Goal: Task Accomplishment & Management: Manage account settings

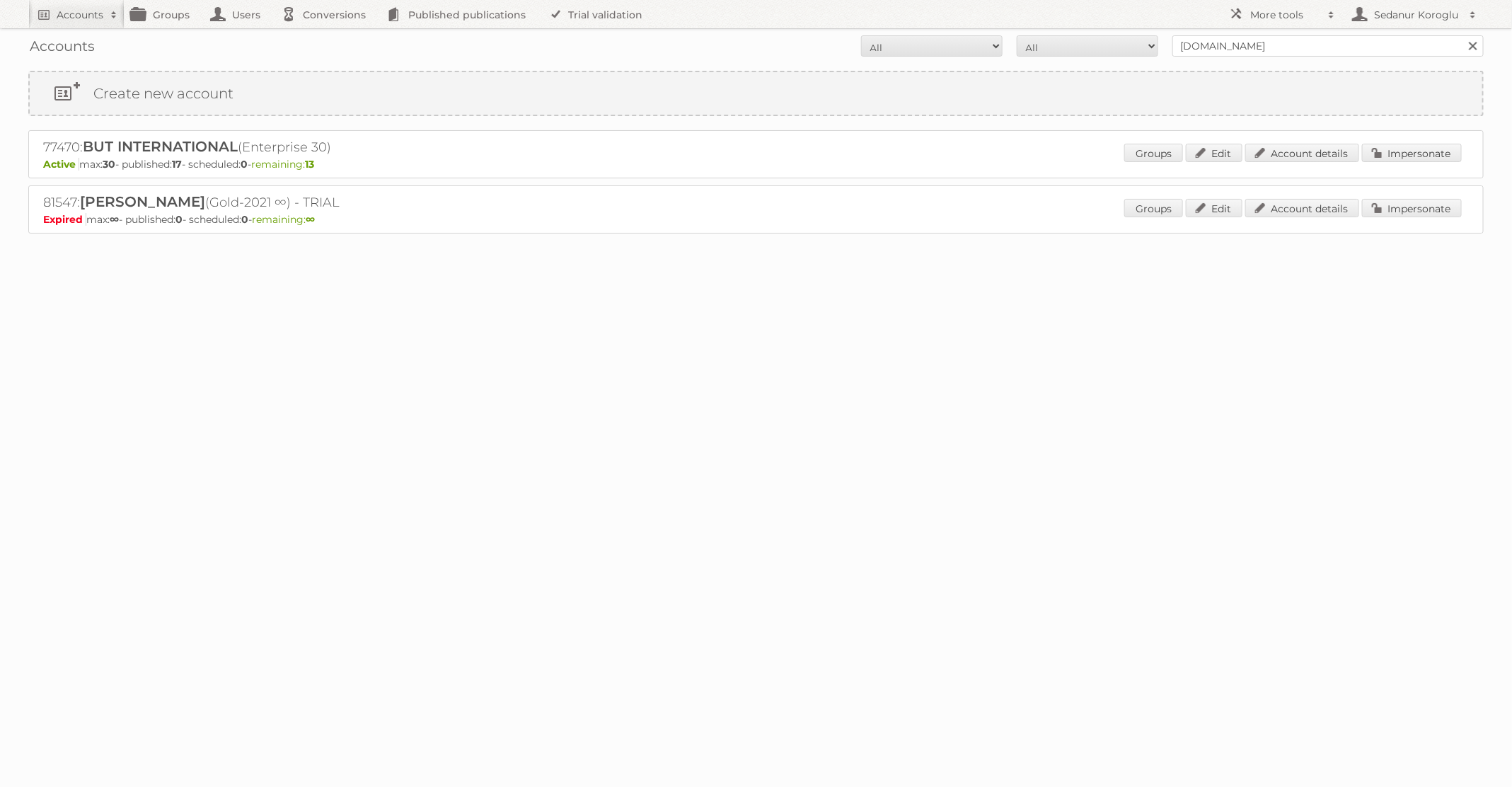
click at [1249, 57] on div "Accounts All Active Expired Pending All Paid Trials Self service [DOMAIN_NAME] …" at bounding box center [755, 45] width 1455 height 35
click at [1243, 56] on div "Accounts All Active Expired Pending All Paid Trials Self service [DOMAIN_NAME] …" at bounding box center [755, 45] width 1455 height 35
click at [1237, 55] on input "[DOMAIN_NAME]" at bounding box center [1328, 45] width 311 height 21
type input "b"
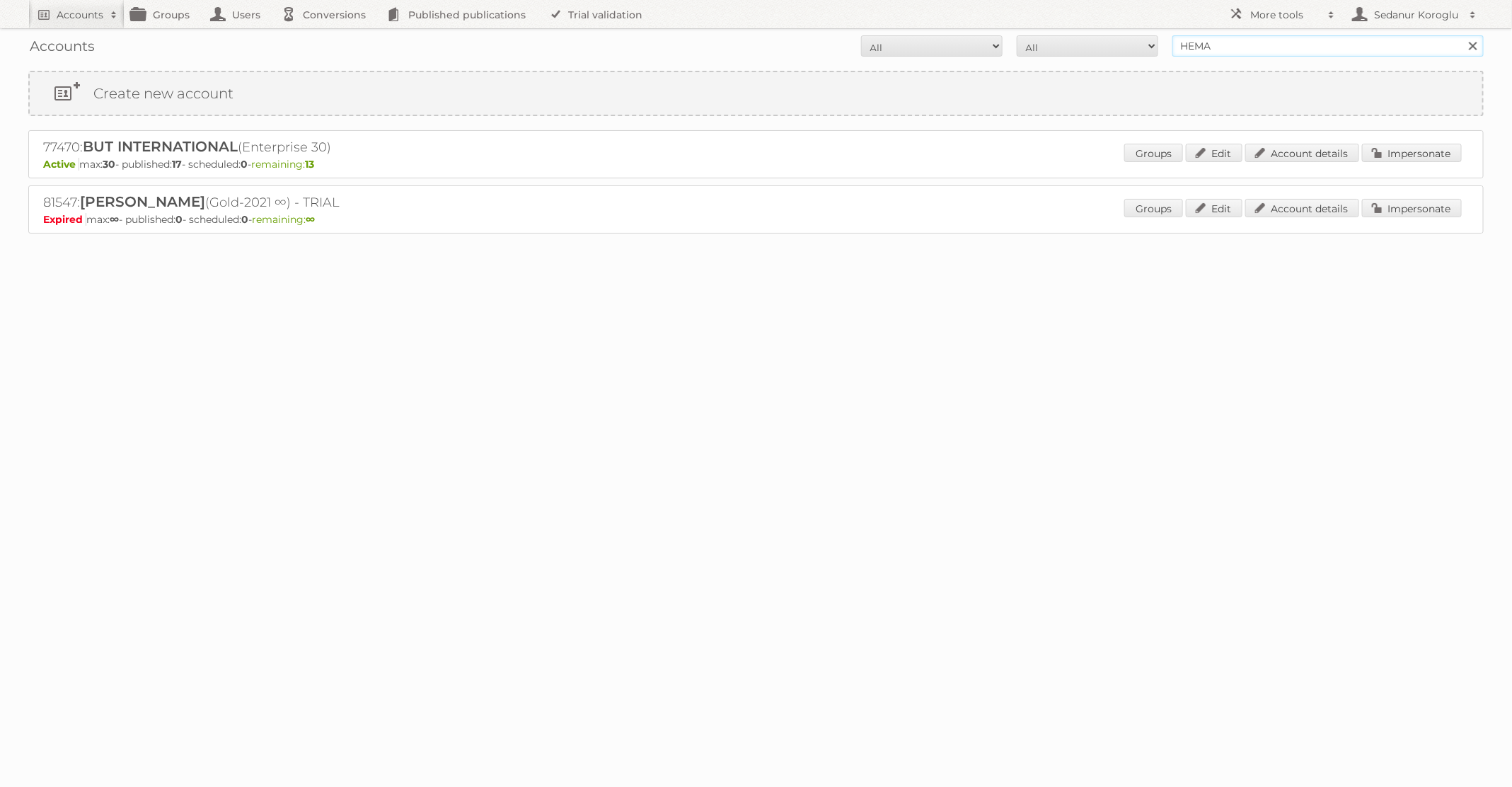
type input "HEMA"
click at [1461, 35] on input "Search" at bounding box center [1471, 45] width 21 height 21
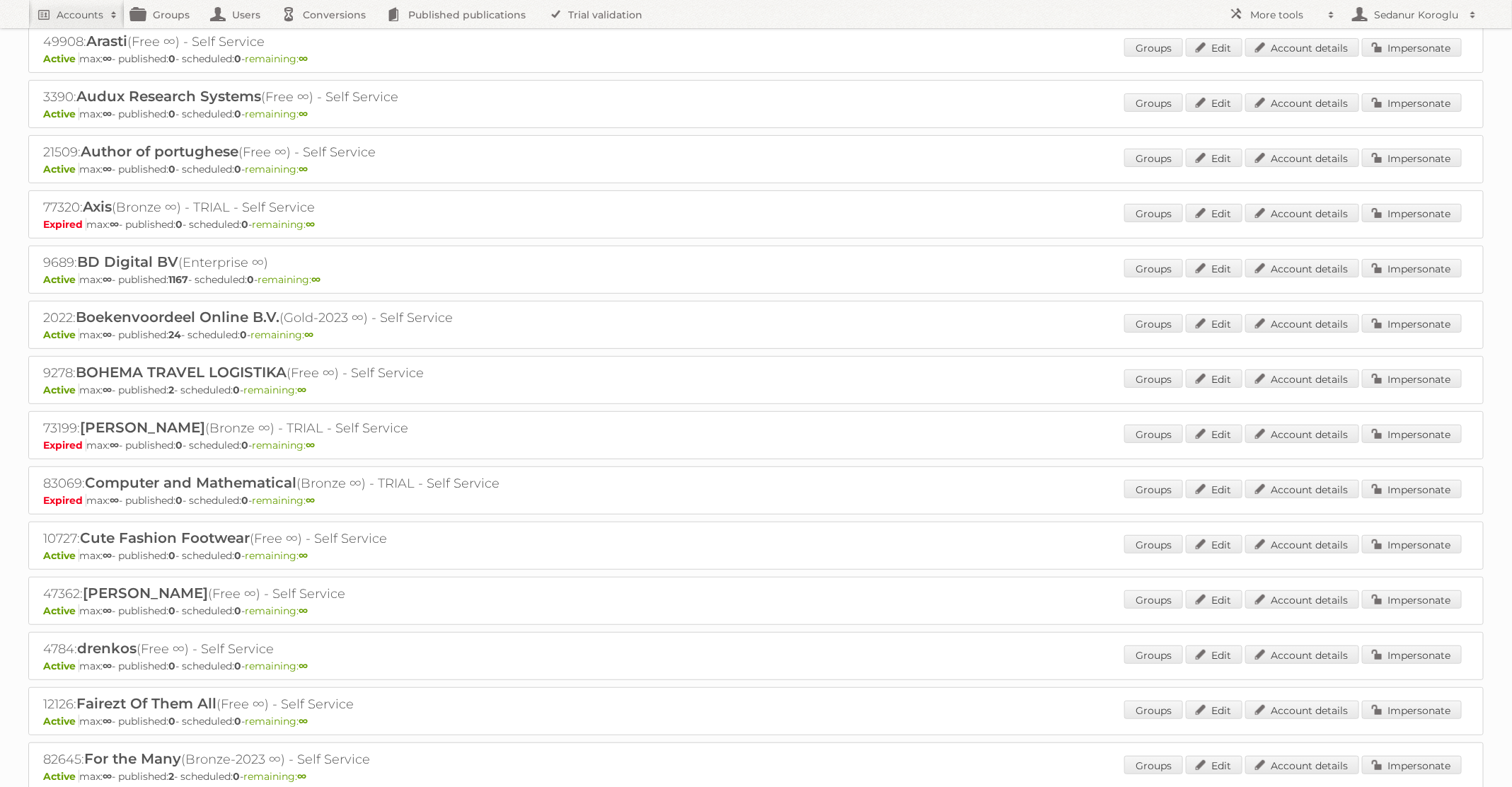
scroll to position [499, 0]
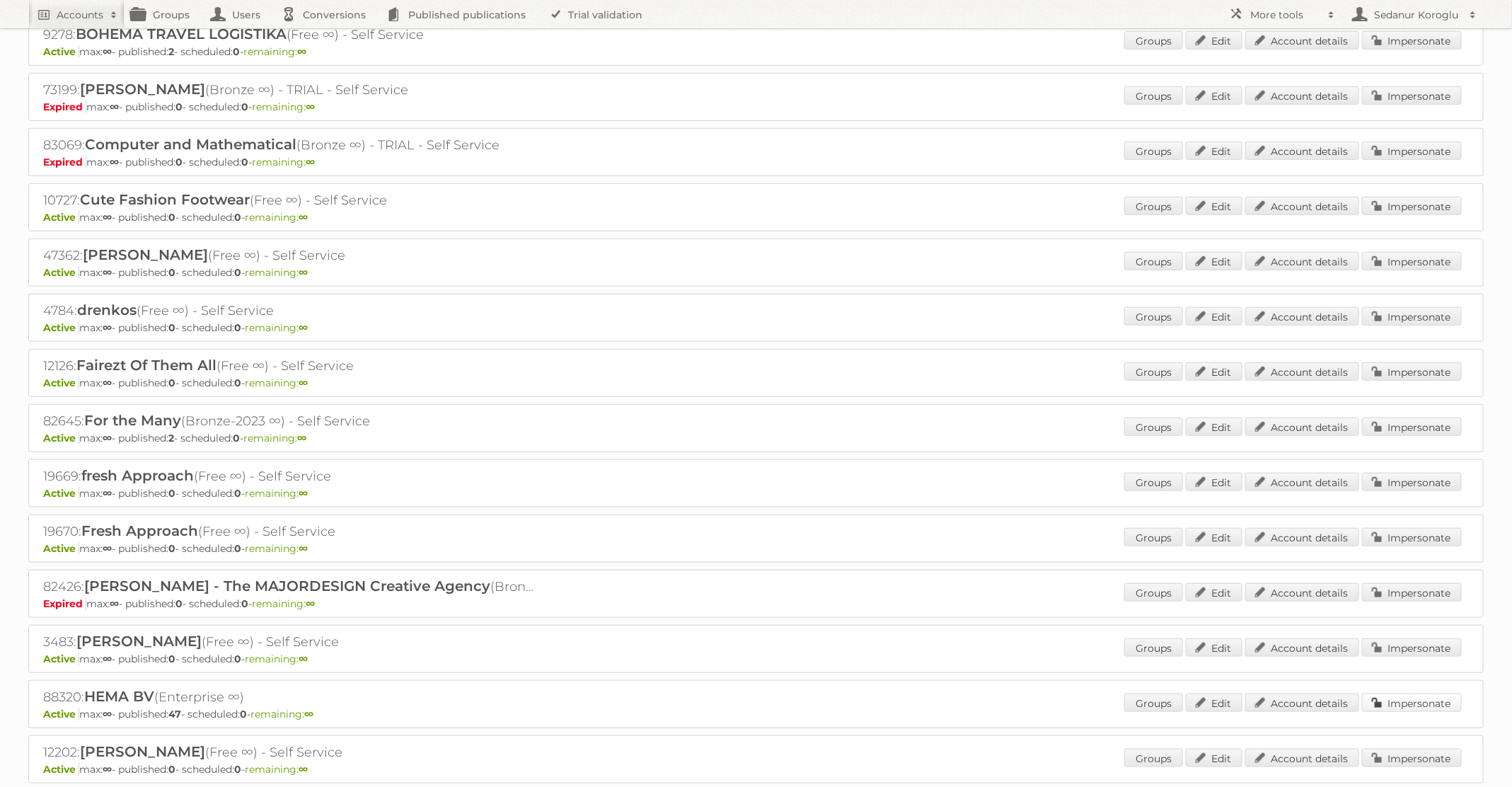
click at [1394, 694] on link "Impersonate" at bounding box center [1411, 703] width 99 height 19
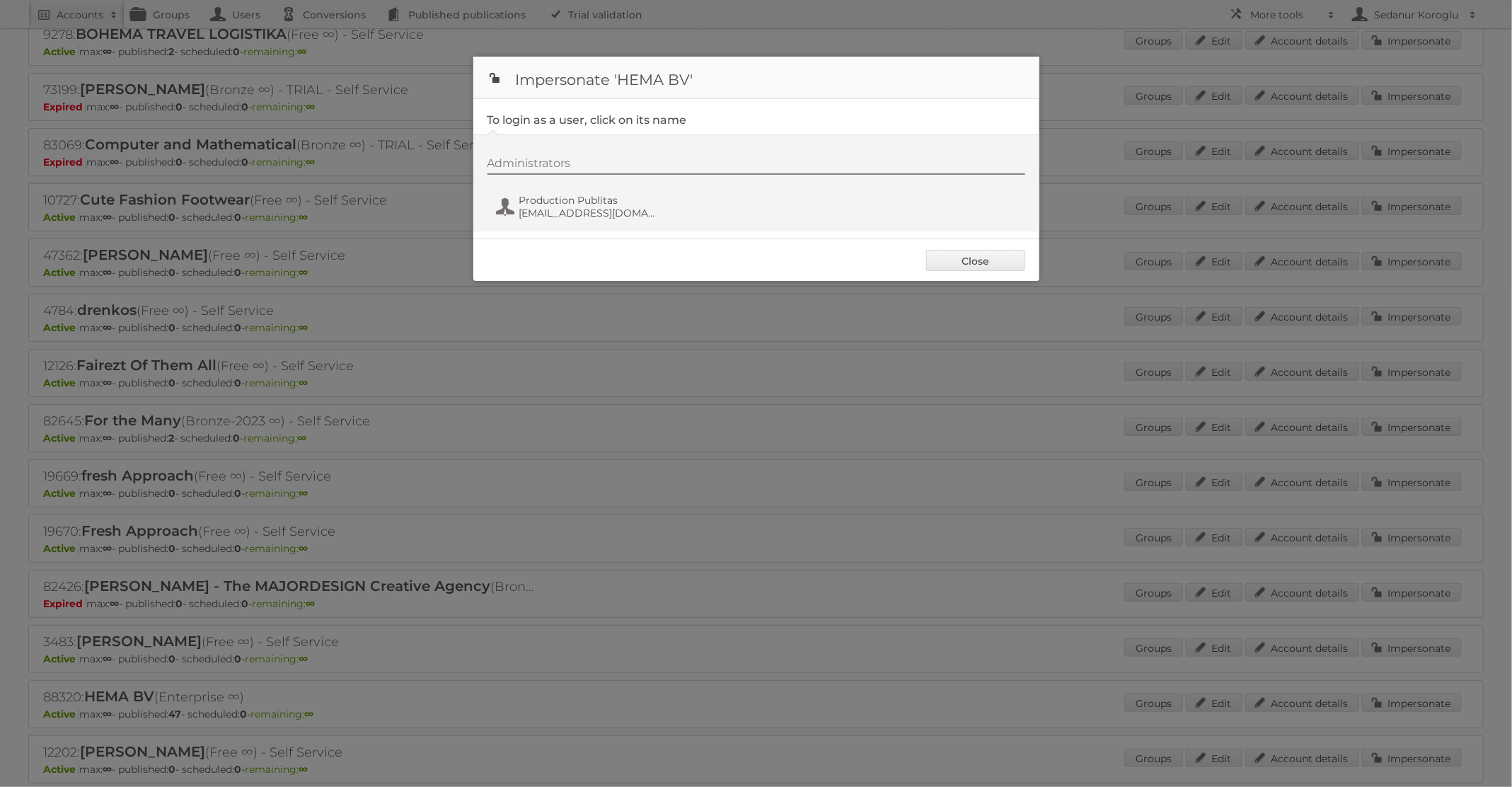
click at [597, 224] on div "Administrators Production Publitas fs+hema@publitas.com" at bounding box center [756, 183] width 566 height 97
click at [586, 209] on span "fs+hema@publitas.com" at bounding box center [587, 213] width 137 height 13
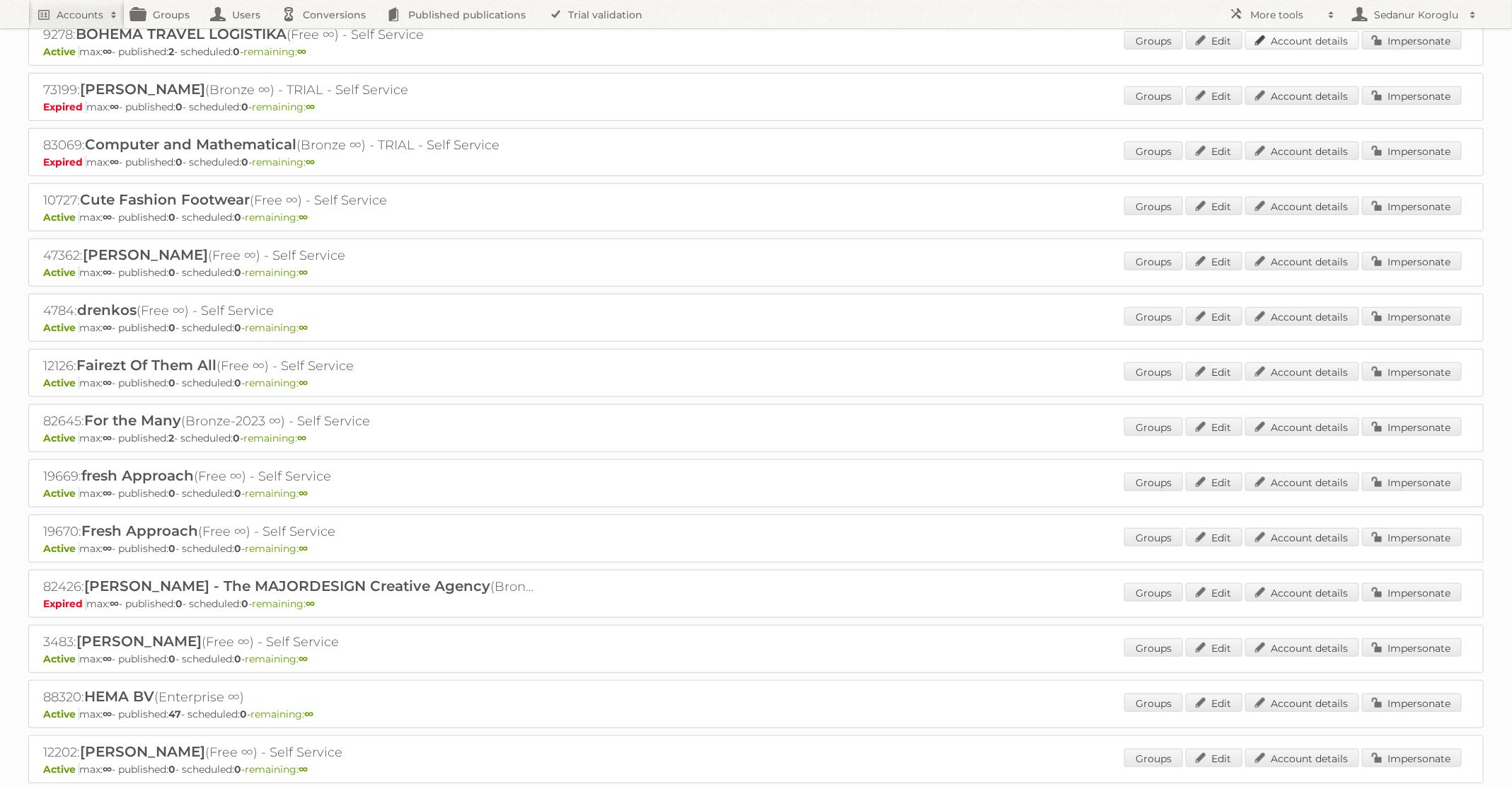
scroll to position [0, 0]
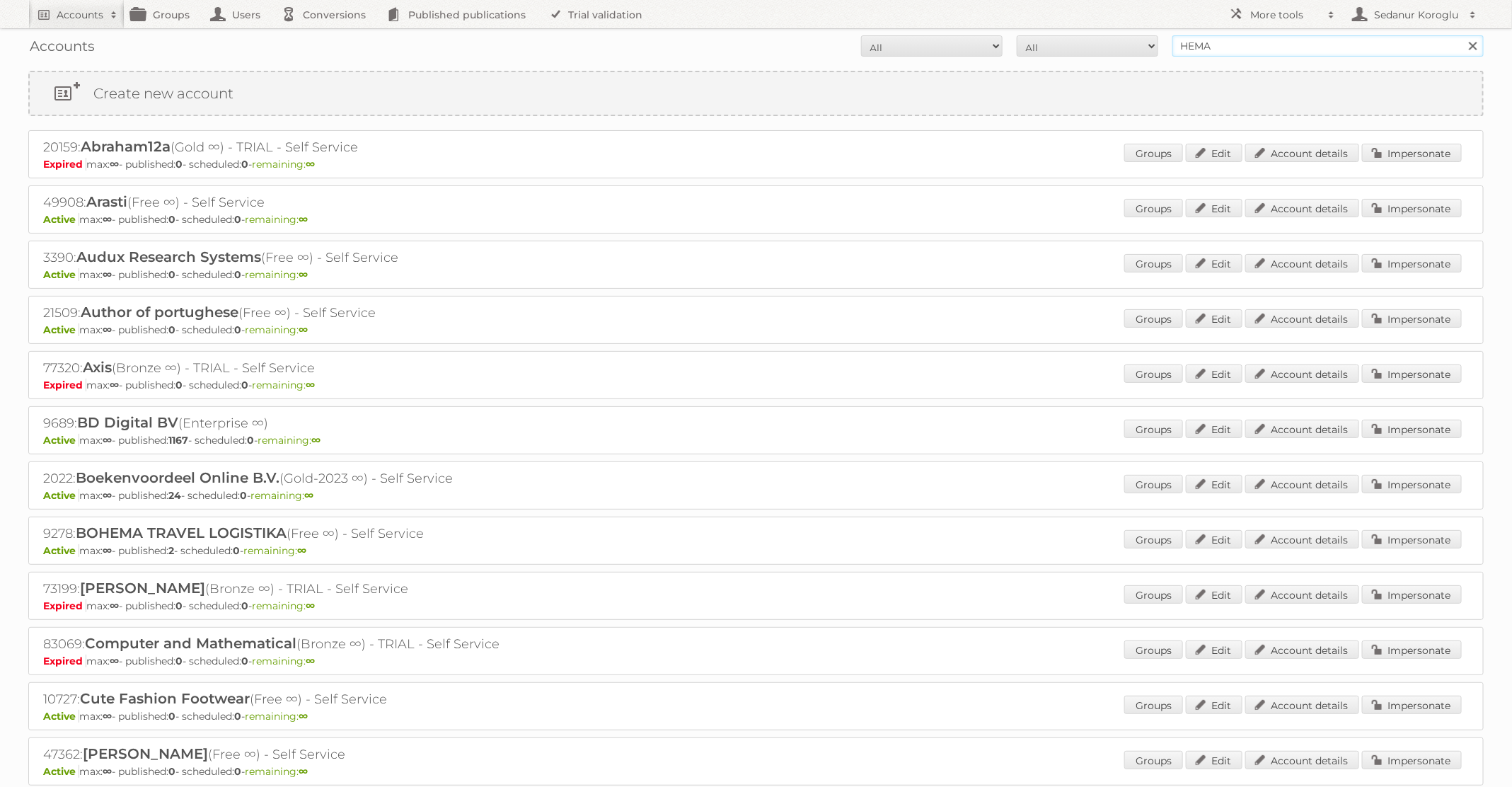
drag, startPoint x: 1230, startPoint y: 52, endPoint x: 1147, endPoint y: 48, distance: 83.1
click at [1147, 51] on form "All Active Expired Pending All Paid Trials Self service HEMA Search" at bounding box center [755, 45] width 1455 height 21
type input "TFG media"
click at [1461, 35] on input "Search" at bounding box center [1471, 45] width 21 height 21
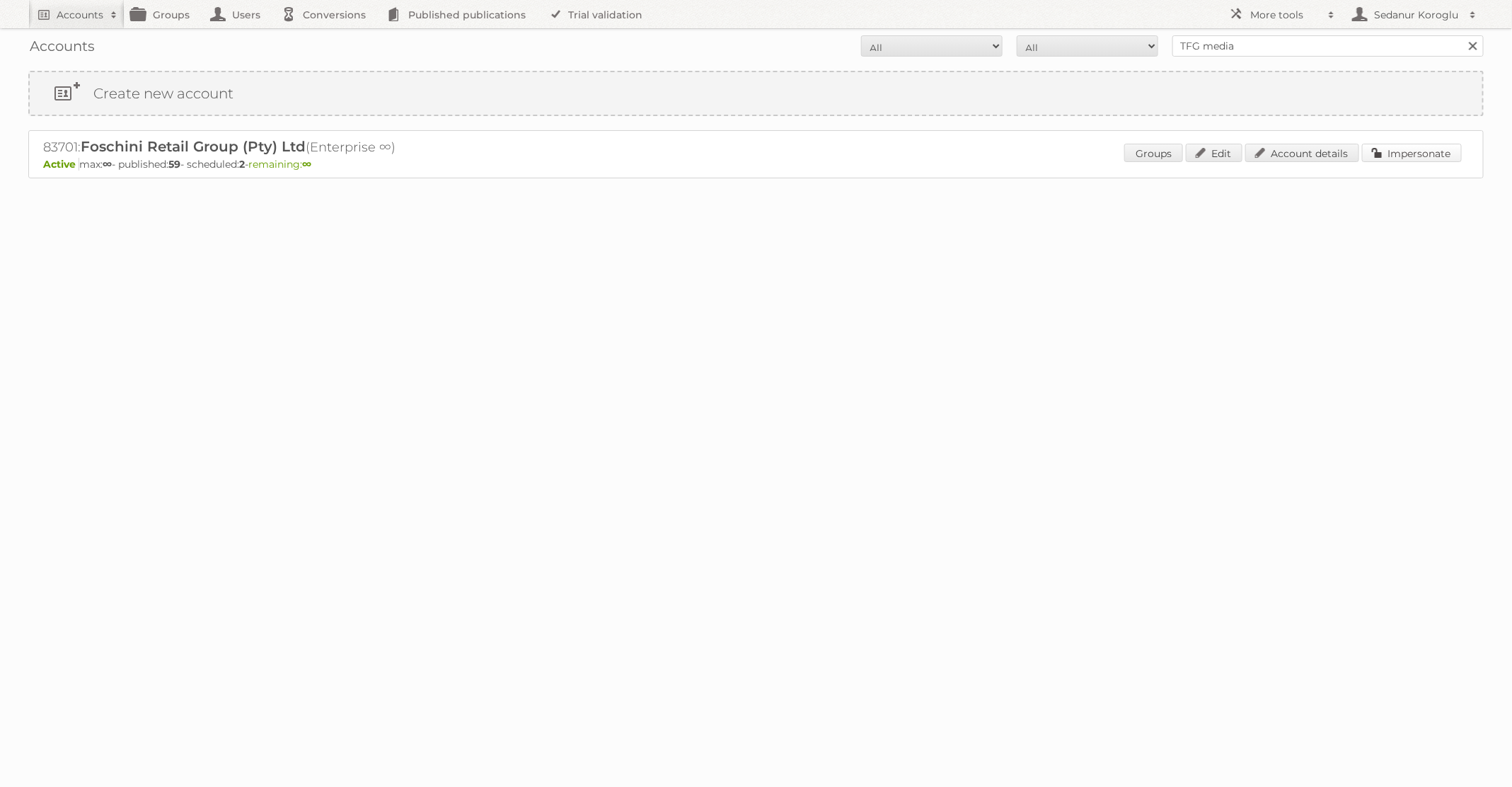
click at [1424, 154] on link "Impersonate" at bounding box center [1411, 153] width 99 height 19
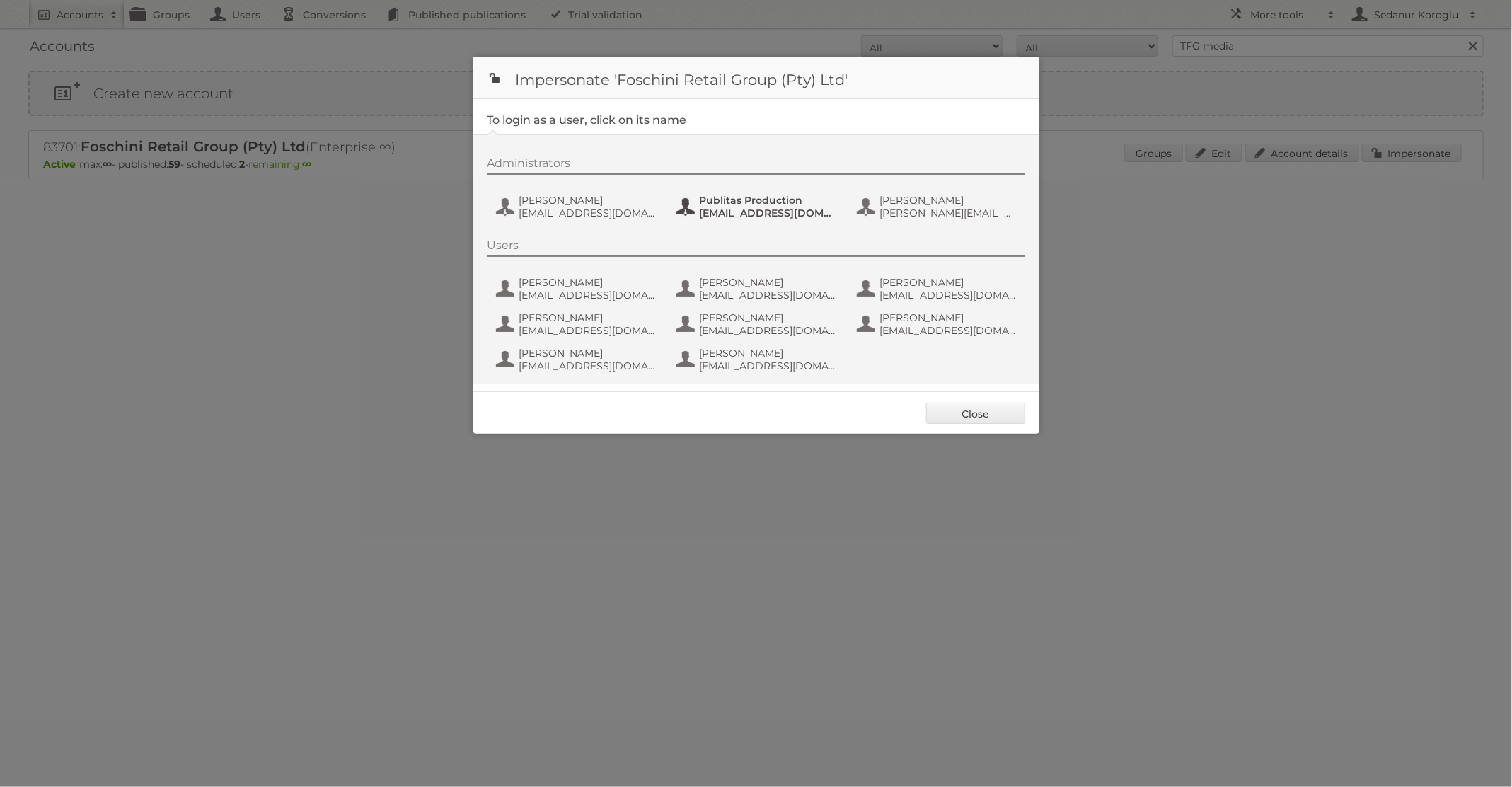
click at [724, 200] on span "Publitas Production" at bounding box center [768, 200] width 137 height 13
